Goal: Ask a question

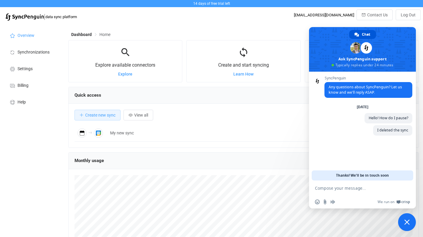
scroll to position [115, 351]
click at [361, 190] on textarea "Compose your message..." at bounding box center [356, 187] width 82 height 5
type textarea "The one I deletedis the gmil account."
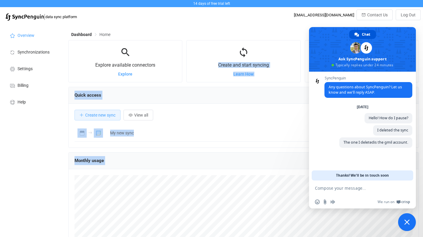
drag, startPoint x: 332, startPoint y: 30, endPoint x: 218, endPoint y: 50, distance: 115.7
click at [218, 50] on body "14 days of free trial left | data sync platform [EMAIL_ADDRESS][DOMAIN_NAME] Co…" at bounding box center [211, 159] width 423 height 319
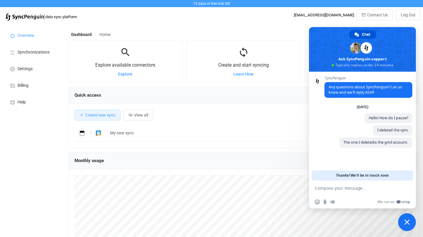
click at [249, 27] on div "Dashboard Home Explore available connectors Explore Create and start syncing Le…" at bounding box center [244, 171] width 358 height 295
click at [343, 189] on textarea "Compose your message..." at bounding box center [356, 187] width 82 height 5
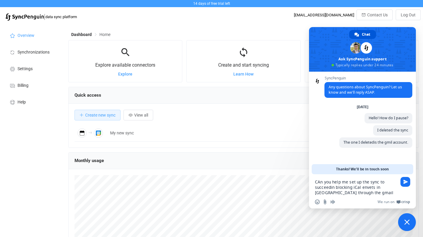
type textarea "CAn you help me set up the sync to succeedin blocking iCal envets in [GEOGRAPHI…"
drag, startPoint x: 315, startPoint y: 181, endPoint x: 372, endPoint y: 191, distance: 57.5
click at [372, 191] on textarea "CAn you help me set up the sync to succeedin blocking iCal envets in [GEOGRAPHI…" at bounding box center [356, 187] width 82 height 16
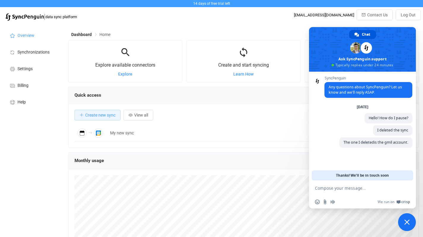
click at [340, 186] on textarea "Compose your message..." at bounding box center [356, 187] width 82 height 5
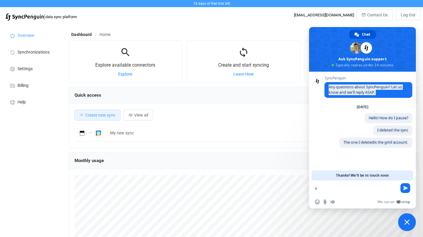
click at [298, 189] on body "14 days of free trial left | data sync platform [EMAIL_ADDRESS][DOMAIN_NAME] Co…" at bounding box center [211, 159] width 423 height 319
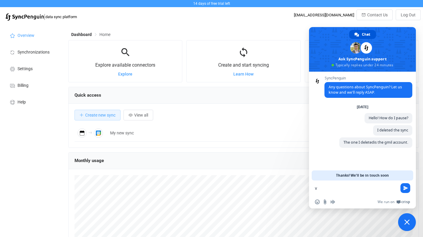
drag, startPoint x: 321, startPoint y: 190, endPoint x: 314, endPoint y: 190, distance: 7.1
click at [314, 190] on div "v" at bounding box center [362, 188] width 107 height 16
paste textarea "Can you help me set up the sync to succeed in blocking iCal events in [GEOGRAPH…"
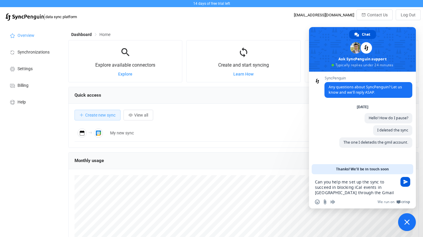
type textarea "Can you help me set up the sync to succeed in blocking iCal events in [GEOGRAPH…"
click at [405, 179] on span "Send" at bounding box center [406, 181] width 4 height 4
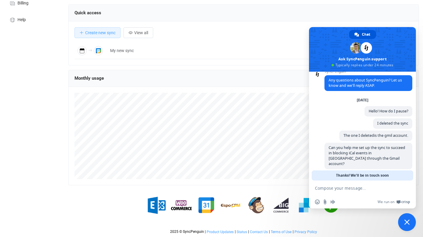
scroll to position [0, 0]
